Goal: Task Accomplishment & Management: Manage account settings

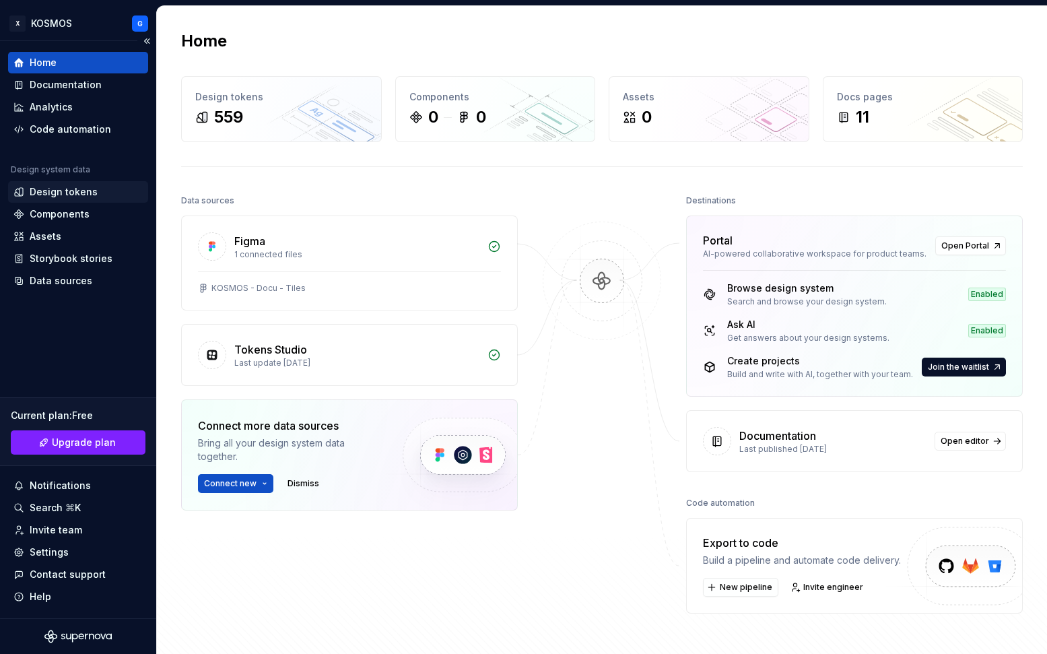
click at [75, 186] on div "Design tokens" at bounding box center [64, 191] width 68 height 13
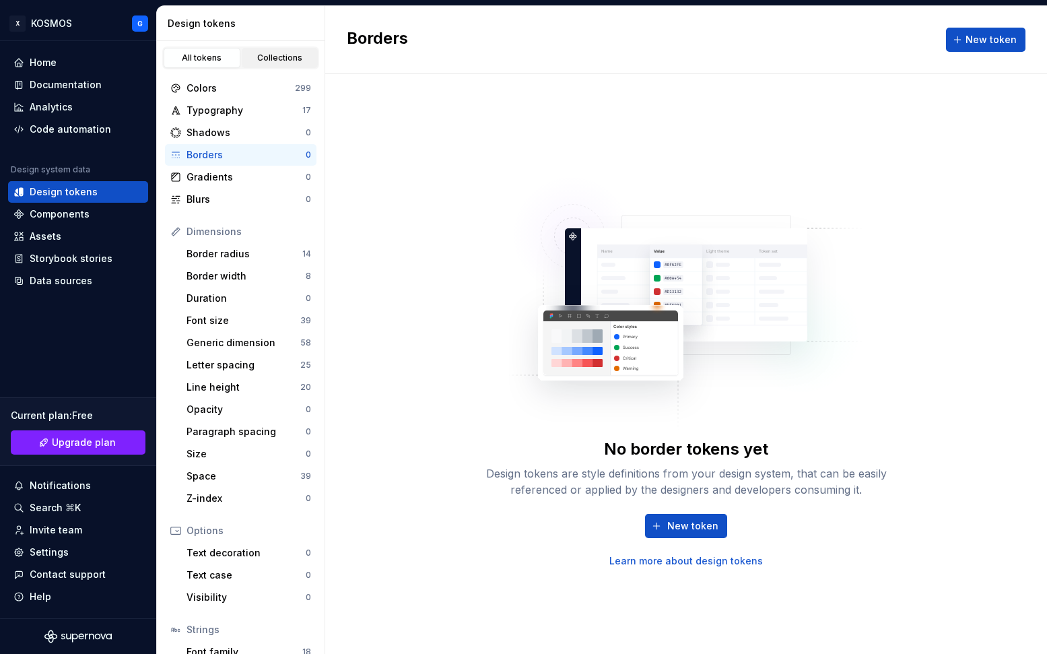
click at [296, 55] on div "Collections" at bounding box center [279, 58] width 67 height 11
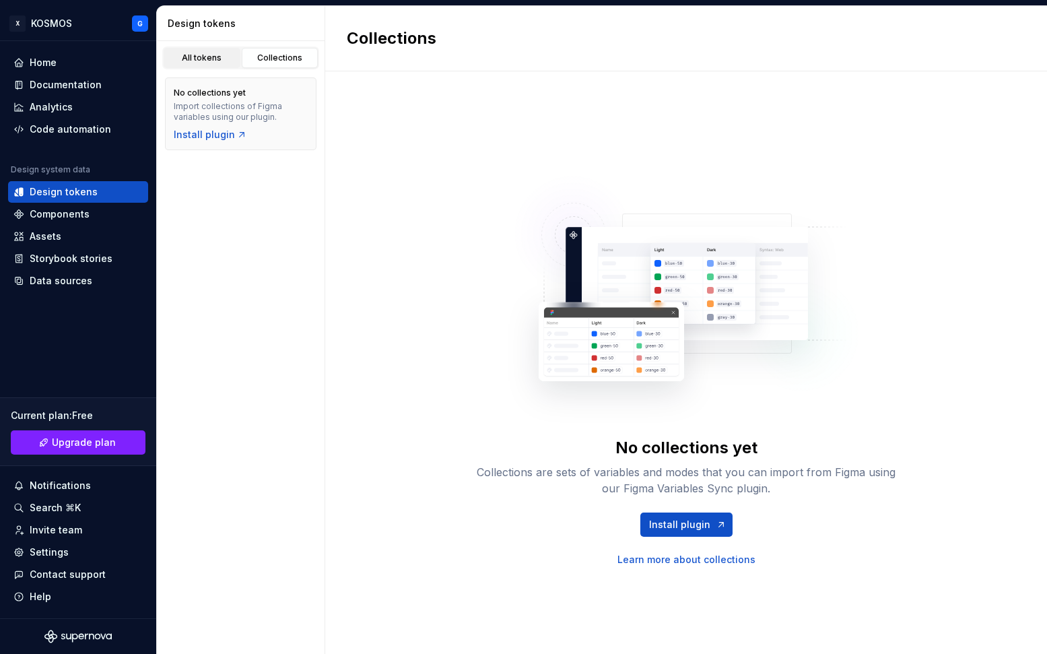
click at [193, 55] on div "All tokens" at bounding box center [201, 58] width 67 height 11
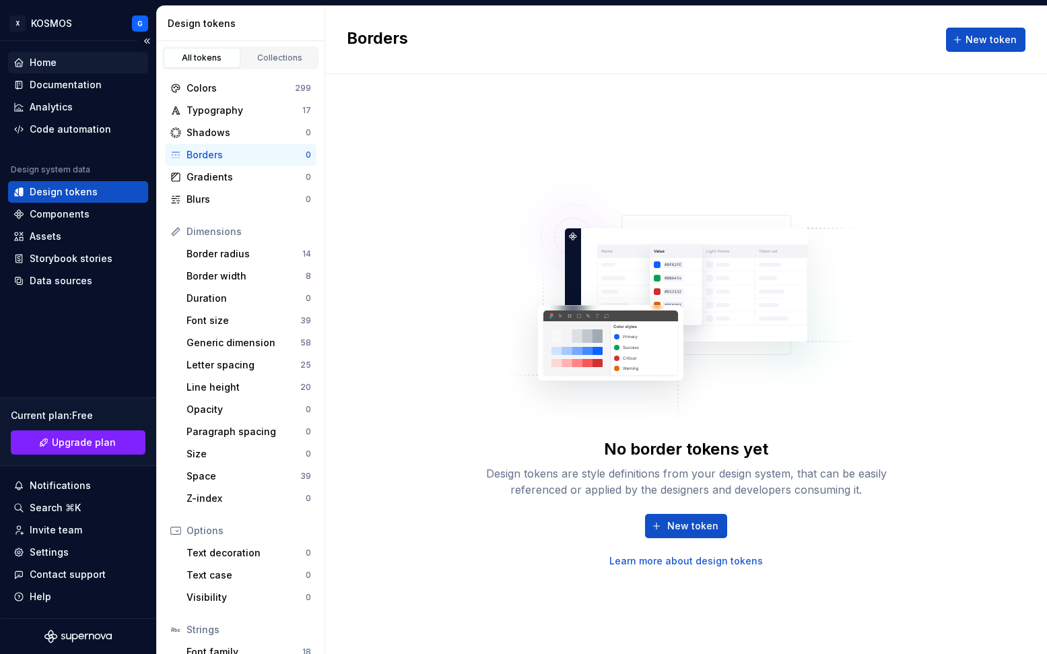
click at [33, 62] on div "Home" at bounding box center [43, 62] width 27 height 13
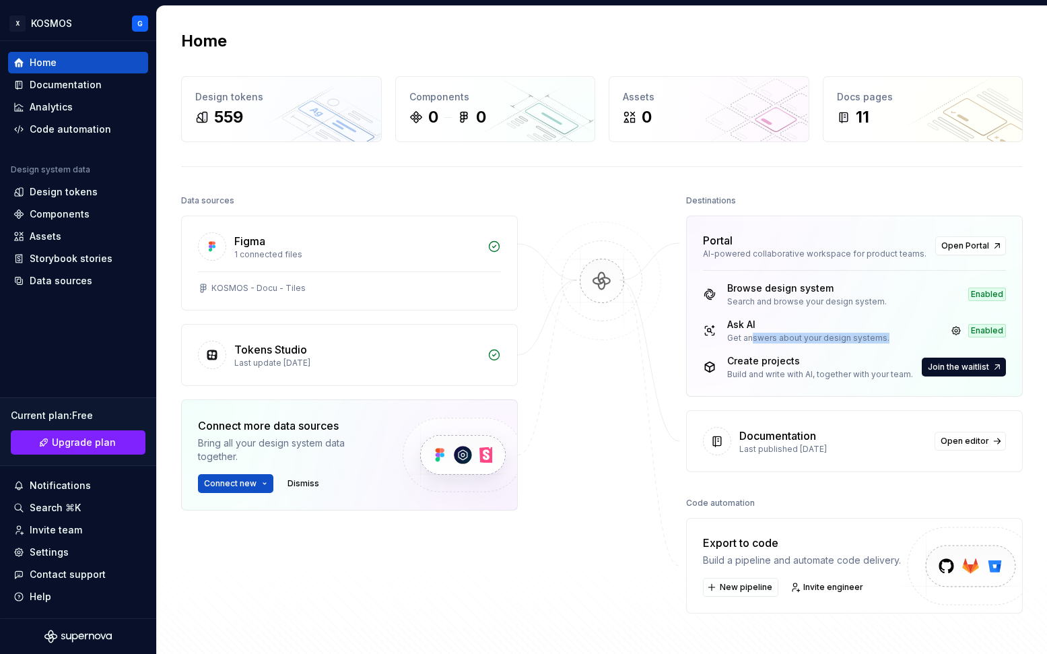
drag, startPoint x: 744, startPoint y: 338, endPoint x: 881, endPoint y: 337, distance: 136.7
click at [881, 337] on div "Ask AI Get answers about your design systems. Enabled" at bounding box center [854, 331] width 303 height 26
click at [736, 321] on div "Ask AI" at bounding box center [808, 324] width 162 height 13
click at [970, 246] on span "Open Portal" at bounding box center [965, 245] width 48 height 11
click at [40, 212] on div "Components" at bounding box center [60, 213] width 60 height 13
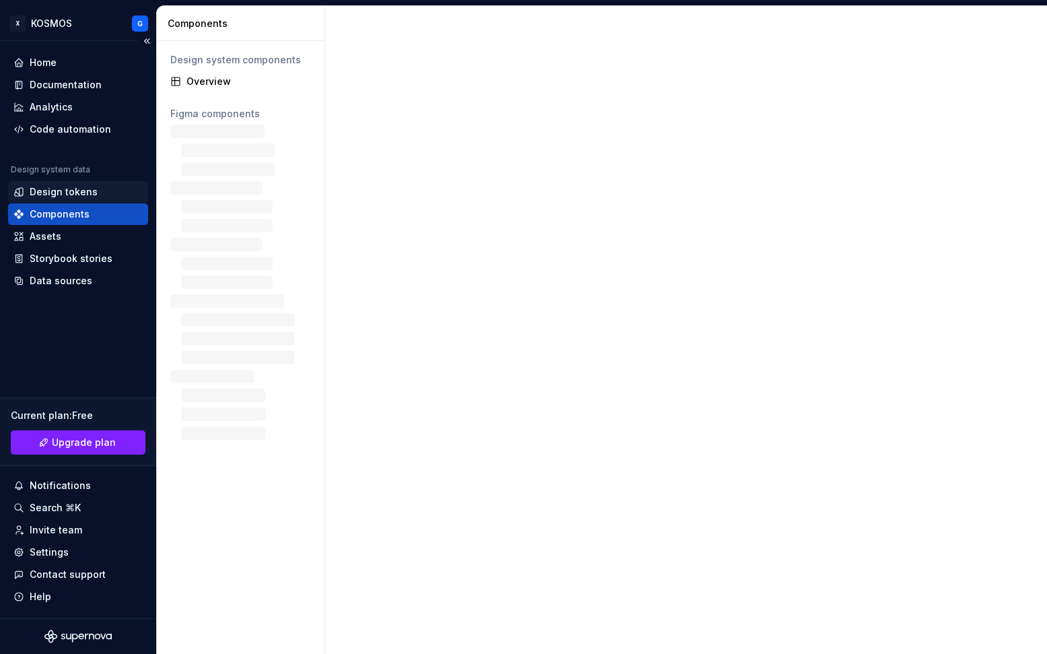
click at [46, 190] on div "Design tokens" at bounding box center [64, 191] width 68 height 13
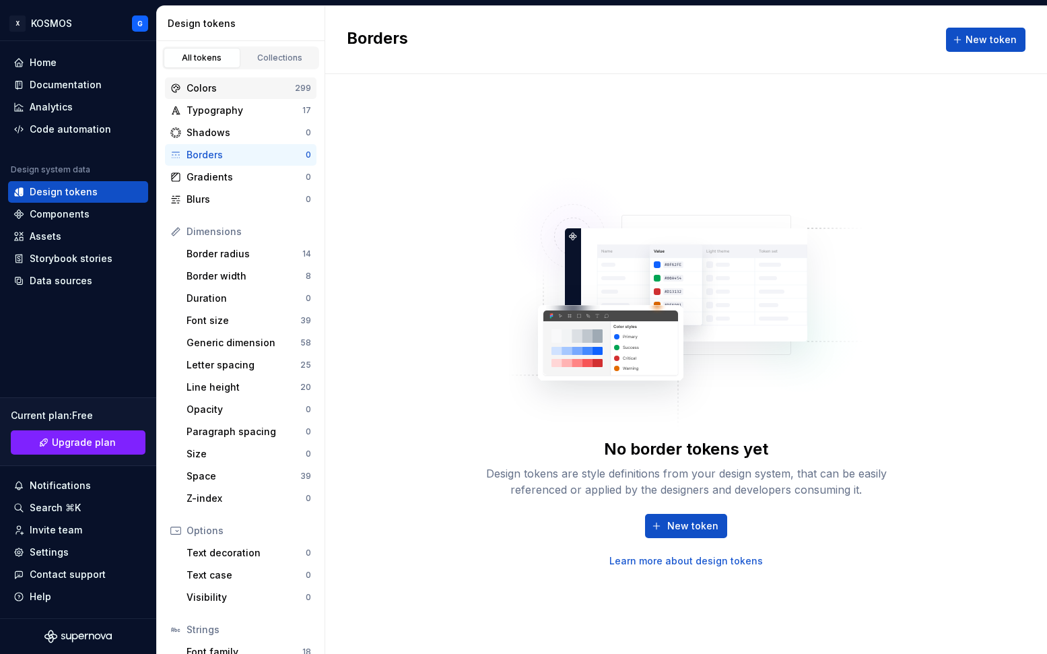
click at [213, 88] on div "Colors" at bounding box center [241, 87] width 108 height 13
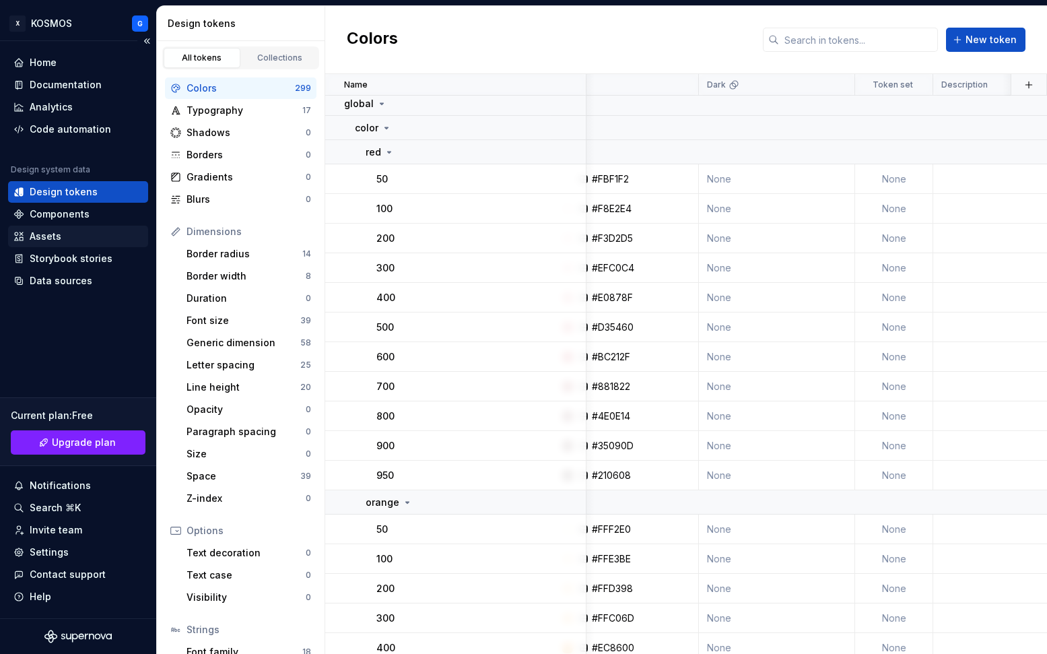
scroll to position [4, 42]
click at [826, 32] on input "text" at bounding box center [858, 40] width 159 height 24
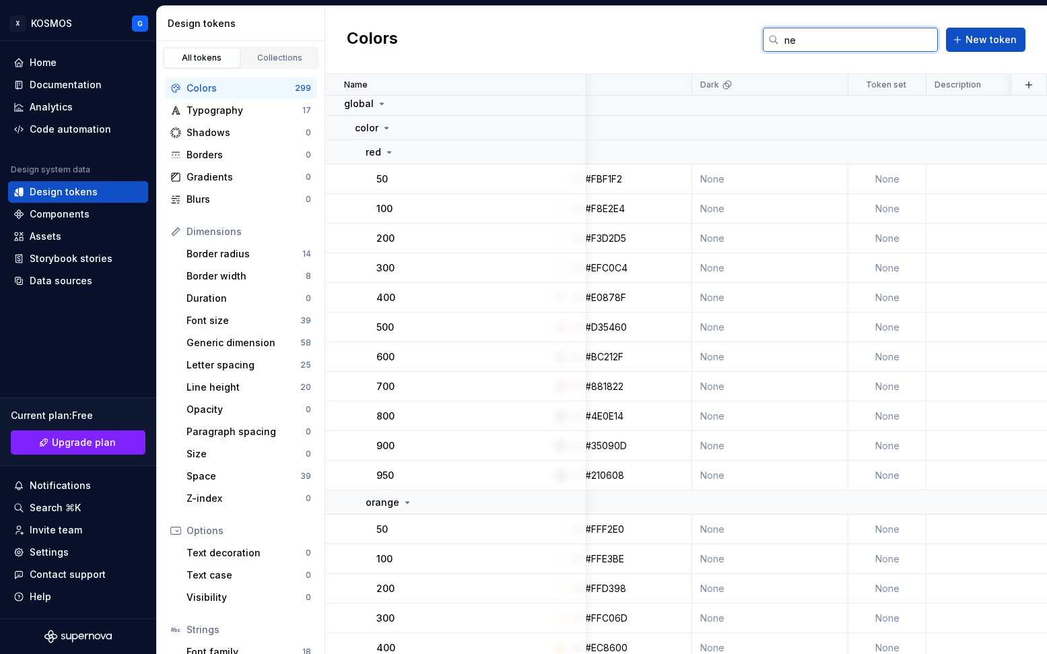
scroll to position [0, 42]
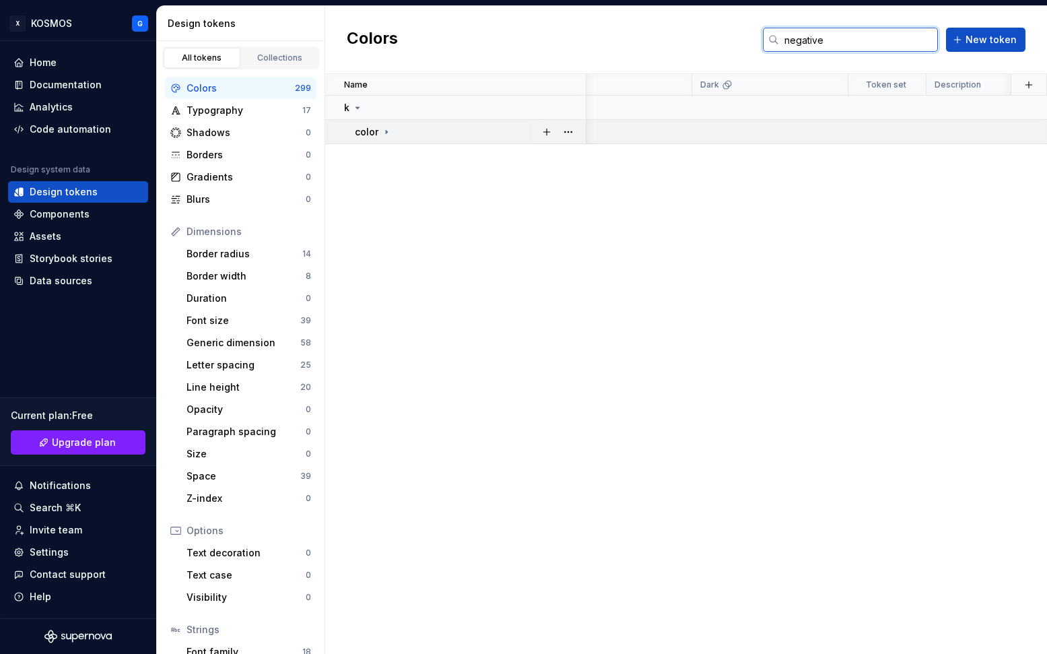
type input "negative"
click at [383, 131] on icon at bounding box center [386, 132] width 11 height 11
click at [799, 39] on input "negative" at bounding box center [858, 40] width 159 height 24
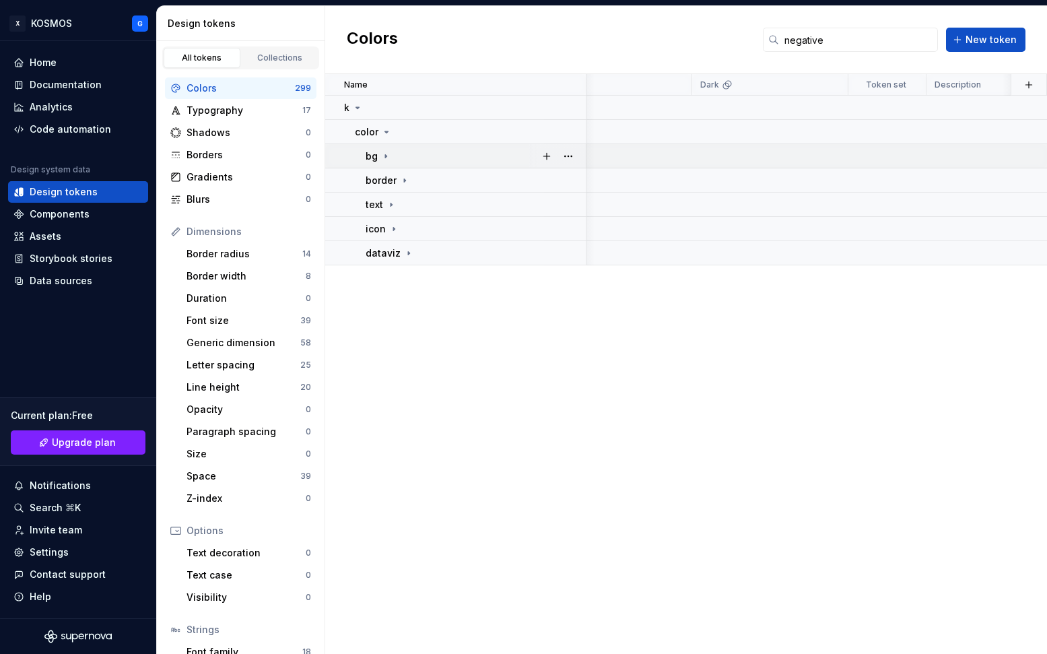
click at [387, 154] on icon at bounding box center [385, 156] width 11 height 11
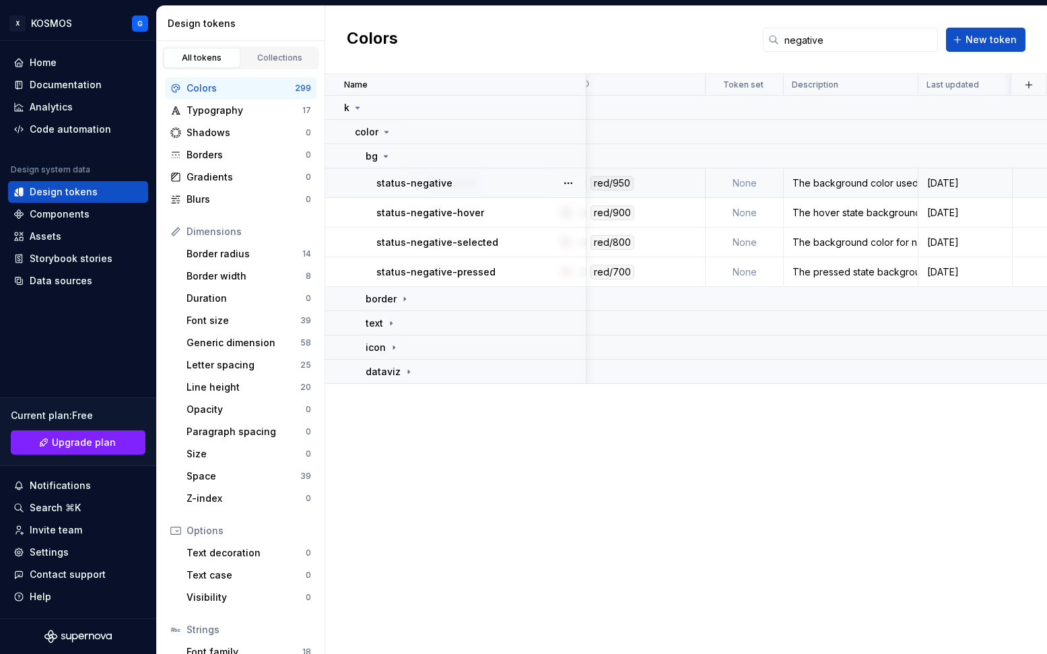
scroll to position [0, 186]
click at [898, 182] on div "The background color used to indicate negative or error states. Applied to elem…" at bounding box center [850, 182] width 133 height 13
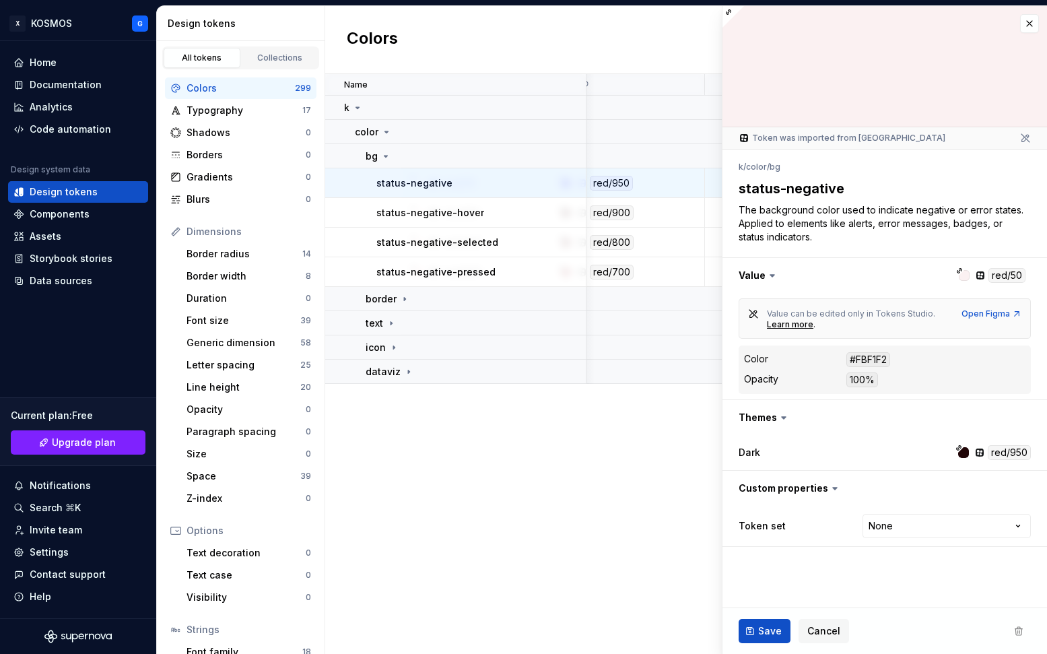
drag, startPoint x: 918, startPoint y: 210, endPoint x: 932, endPoint y: 241, distance: 34.1
click at [933, 241] on textarea "The background color used to indicate negative or error states. Applied to elem…" at bounding box center [882, 224] width 292 height 46
click at [933, 213] on textarea "The background color used to indicate negative or error states. Applied to elem…" at bounding box center [882, 224] width 292 height 46
drag, startPoint x: 810, startPoint y: 234, endPoint x: 718, endPoint y: 215, distance: 94.3
click at [718, 215] on body "X KOSMOS G Home Documentation Analytics Code automation Design system data Desi…" at bounding box center [523, 327] width 1047 height 654
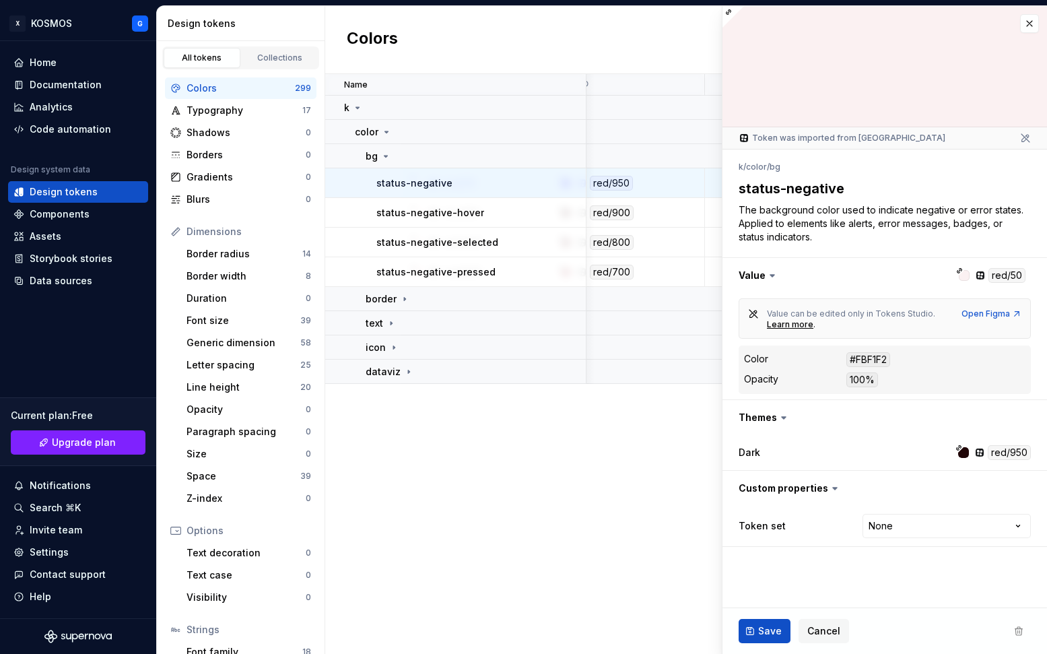
type textarea "*"
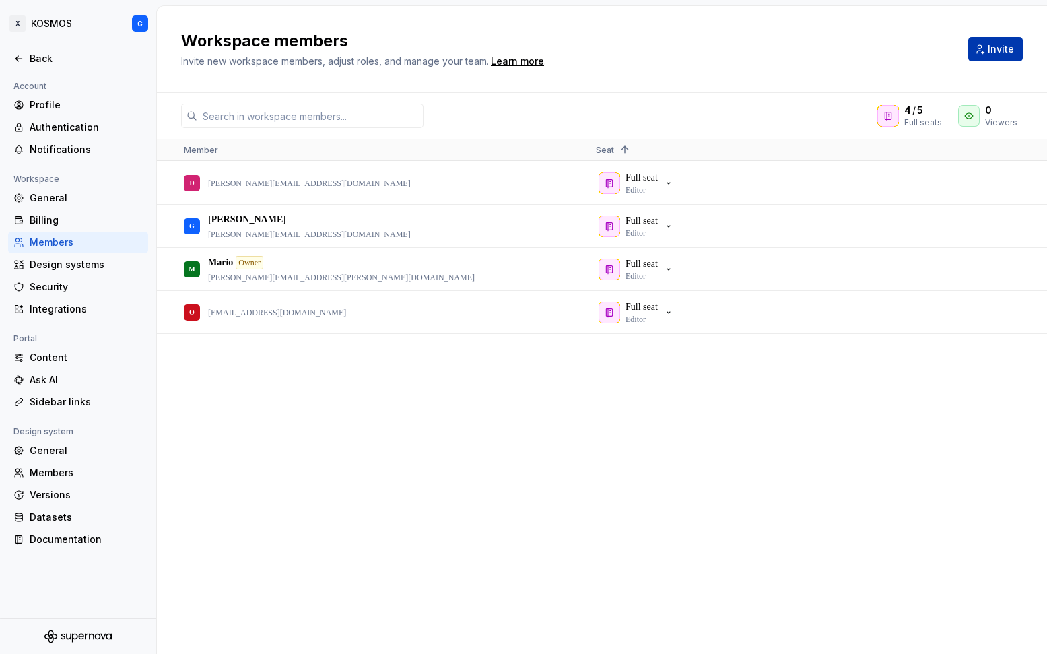
click at [1004, 46] on span "Invite" at bounding box center [1001, 48] width 26 height 13
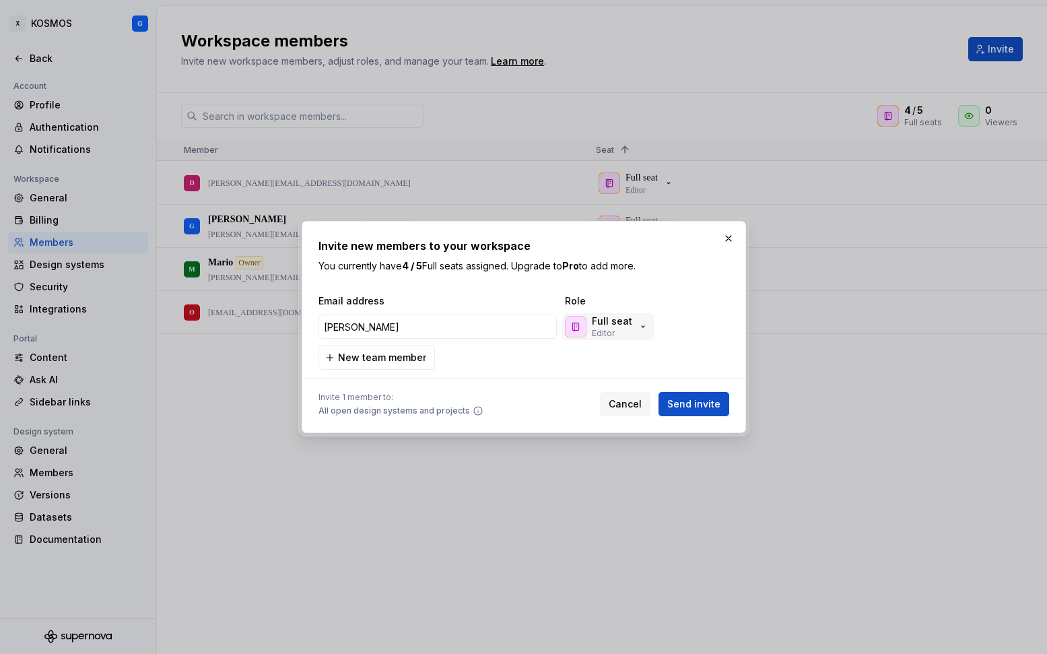
click at [610, 326] on p "Full seat" at bounding box center [612, 320] width 40 height 13
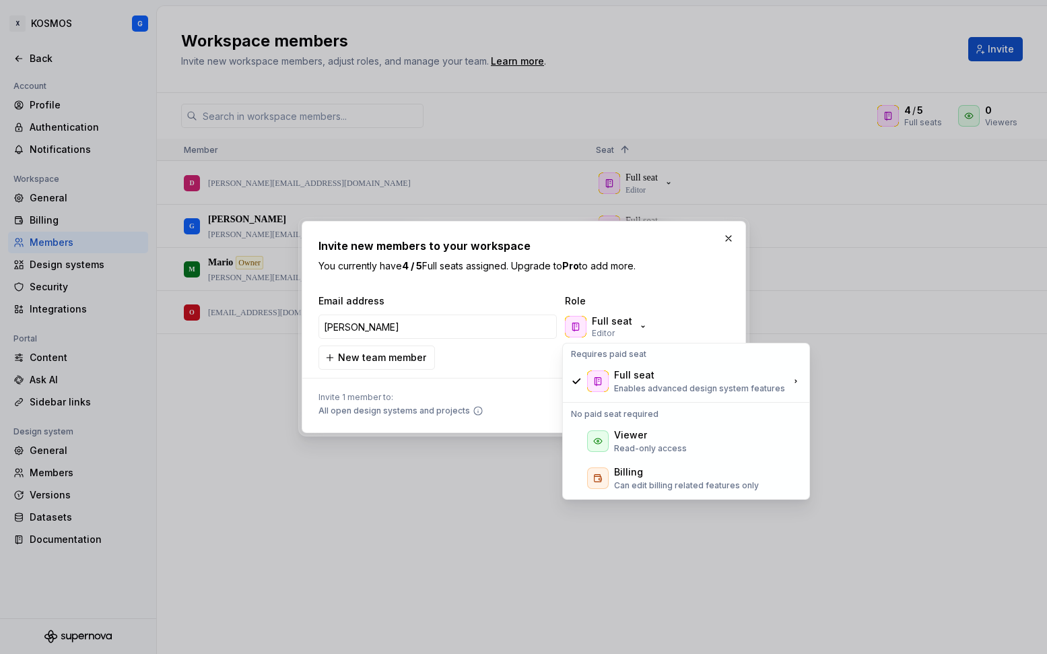
scroll to position [0, 1]
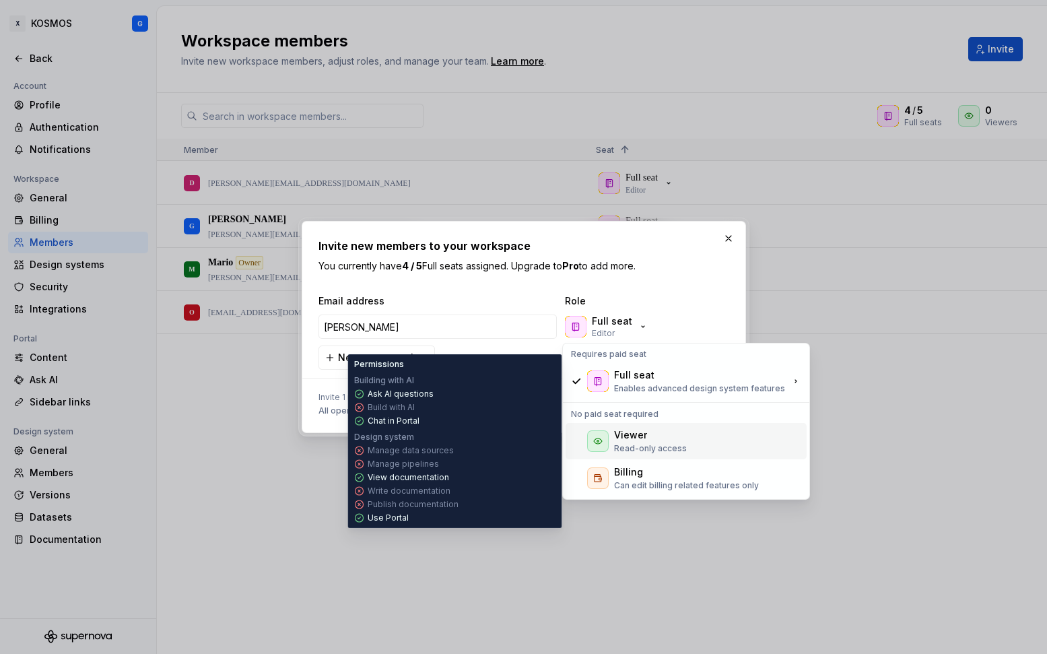
click at [661, 440] on div "Viewer" at bounding box center [650, 434] width 73 height 13
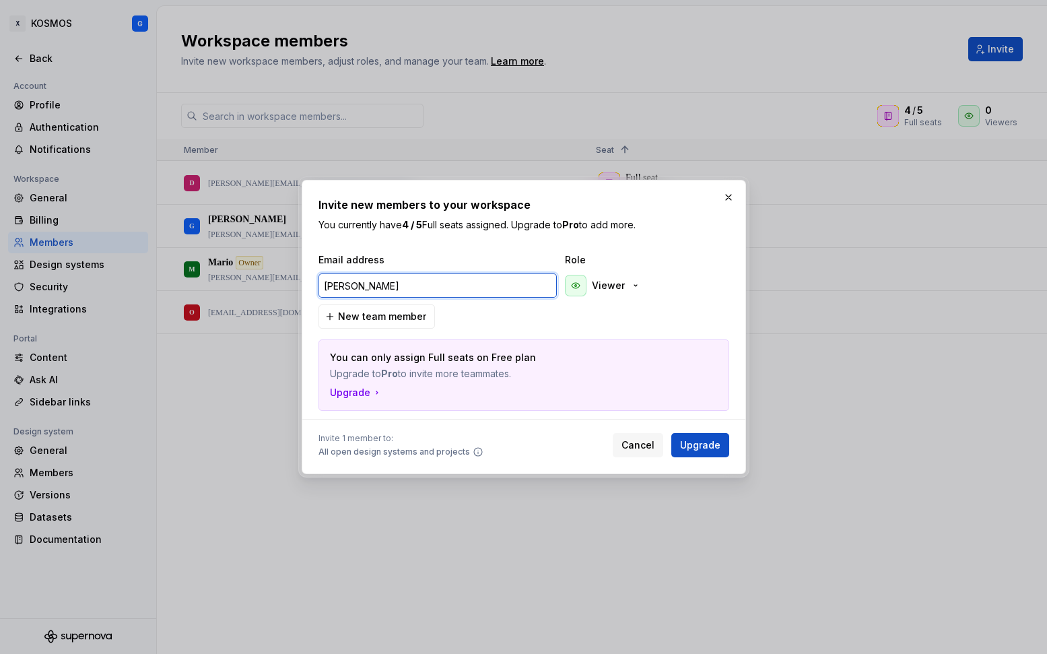
click at [415, 294] on input "manuel" at bounding box center [438, 285] width 238 height 24
type input "manuel.manninger@xxxl.digital"
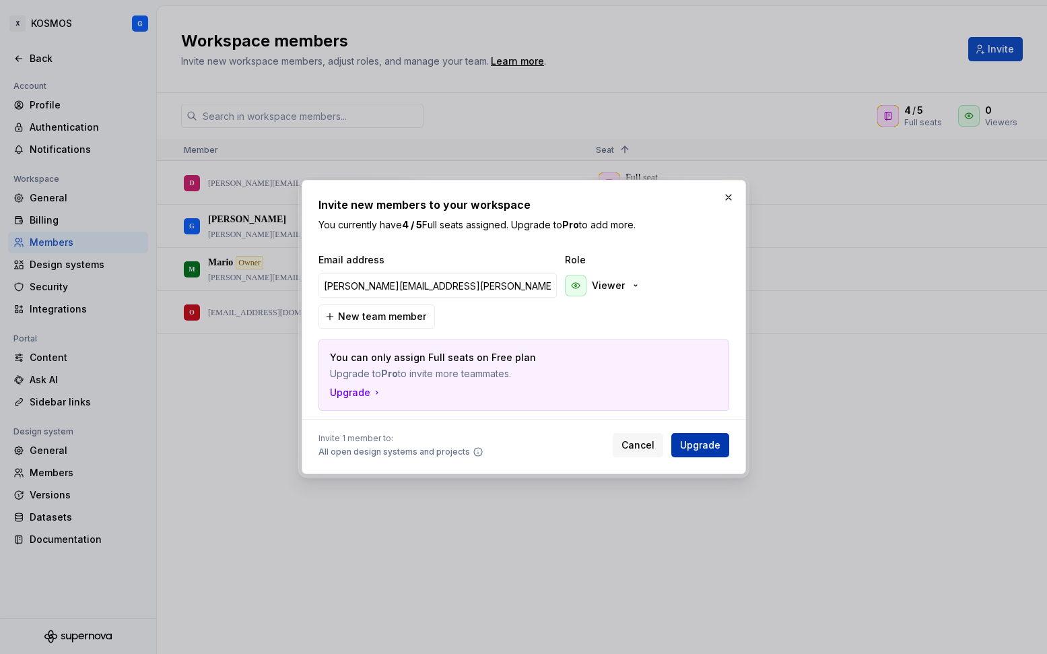
click at [707, 444] on span "Upgrade" at bounding box center [700, 444] width 40 height 13
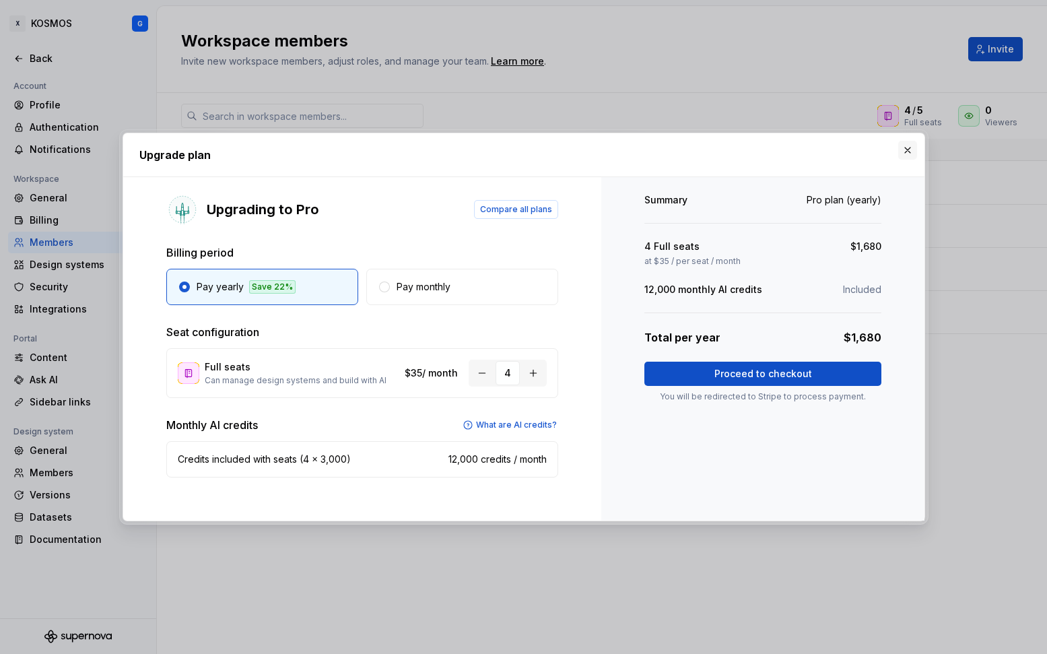
click at [912, 150] on button "button" at bounding box center [907, 150] width 19 height 19
